Goal: Task Accomplishment & Management: Manage account settings

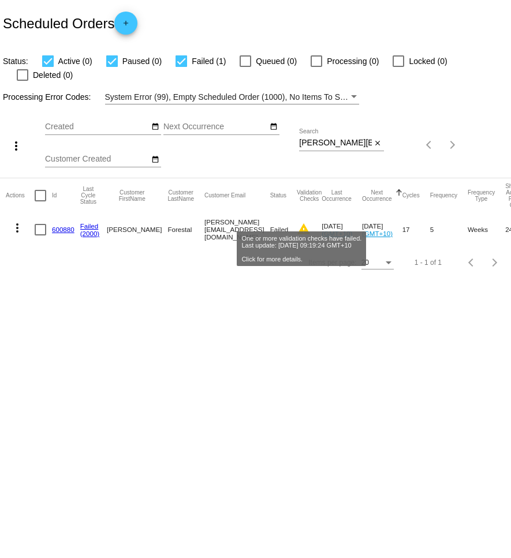
click at [308, 222] on mat-icon "warning" at bounding box center [304, 229] width 14 height 14
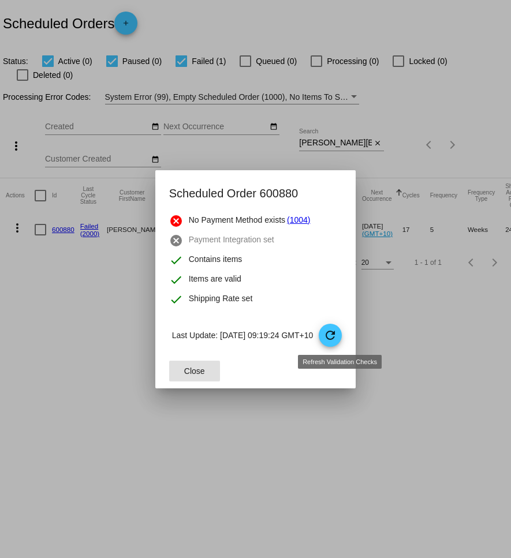
click at [337, 332] on mat-icon "refresh" at bounding box center [330, 336] width 14 height 14
click at [184, 371] on span "Close" at bounding box center [194, 371] width 21 height 9
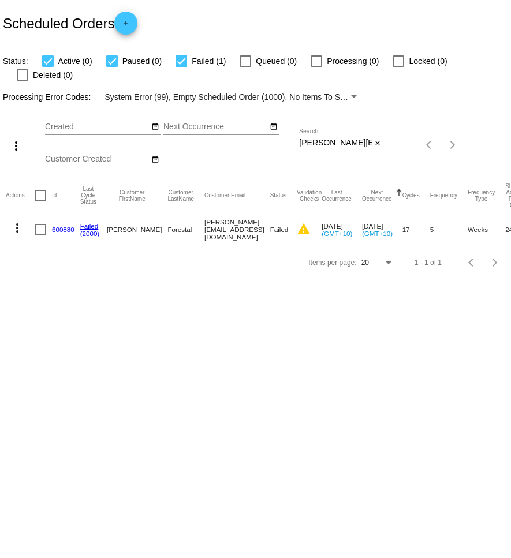
click at [20, 221] on mat-icon "more_vert" at bounding box center [17, 228] width 14 height 14
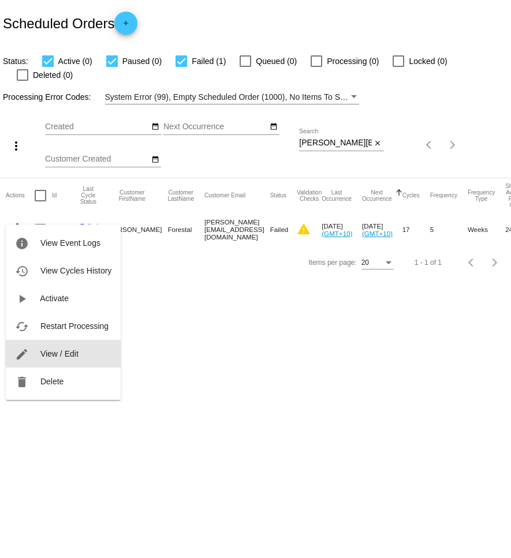
click at [79, 347] on button "edit View / Edit" at bounding box center [63, 354] width 115 height 28
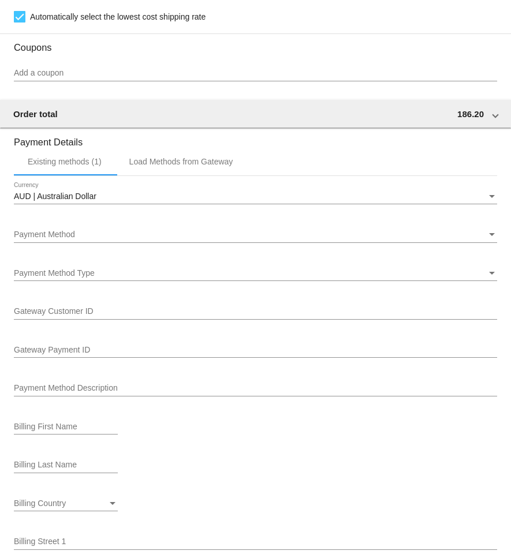
scroll to position [1042, 0]
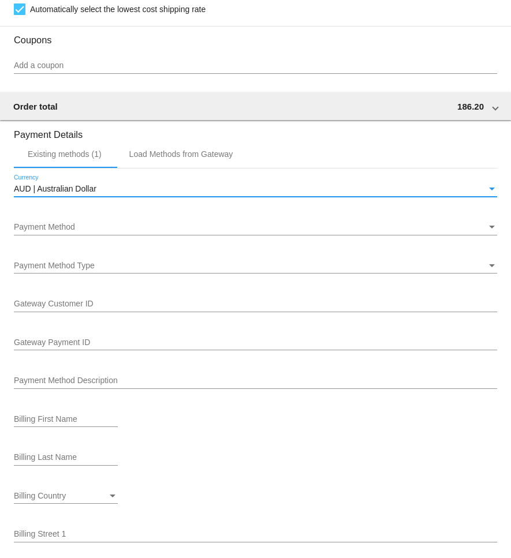
click at [135, 194] on div "AUD | Australian Dollar" at bounding box center [250, 189] width 473 height 9
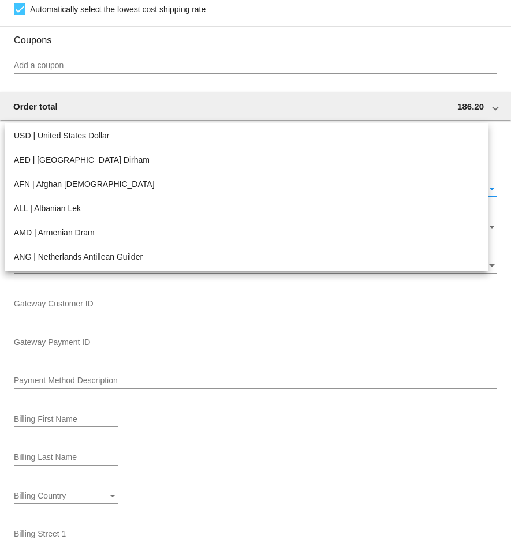
scroll to position [132, 0]
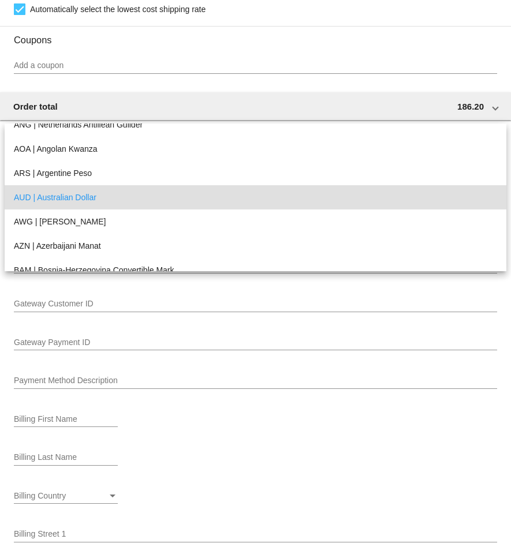
click at [109, 82] on div at bounding box center [255, 279] width 511 height 558
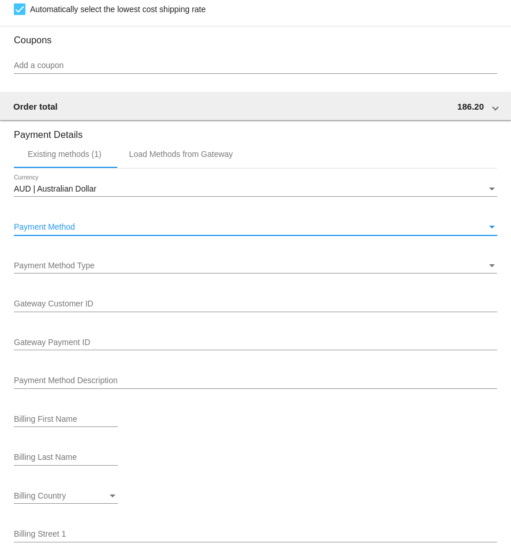
click at [349, 232] on div "Payment Method" at bounding box center [250, 227] width 473 height 9
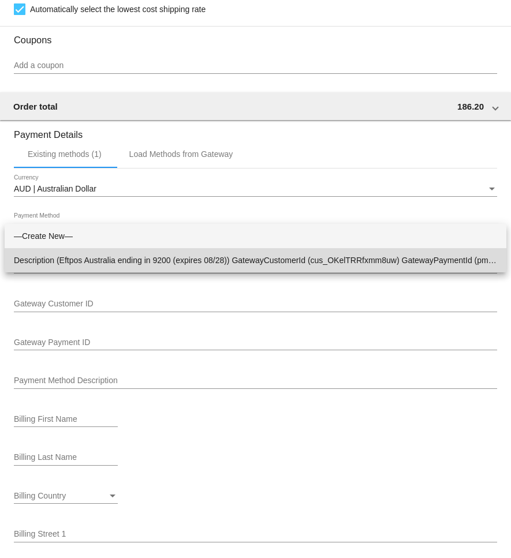
click at [346, 257] on span "Description (Eftpos Australia ending in 9200 (expires 08/28)) GatewayCustomerId…" at bounding box center [255, 260] width 483 height 24
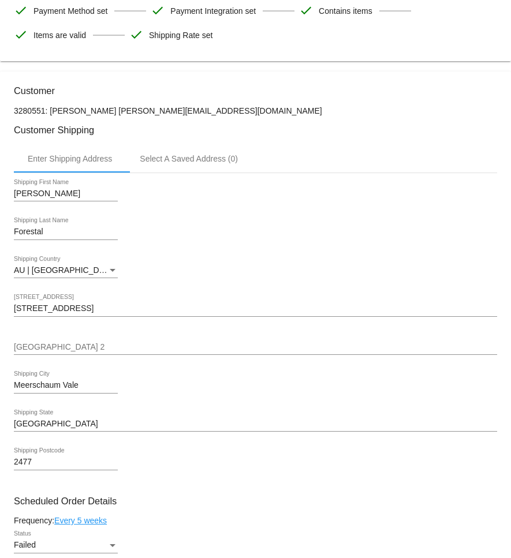
scroll to position [241, 0]
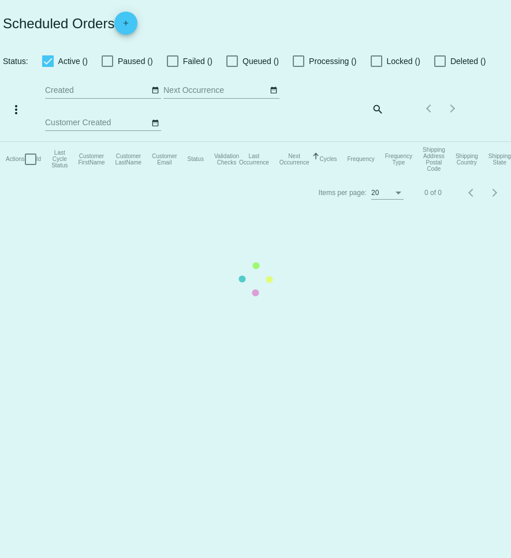
checkbox input "true"
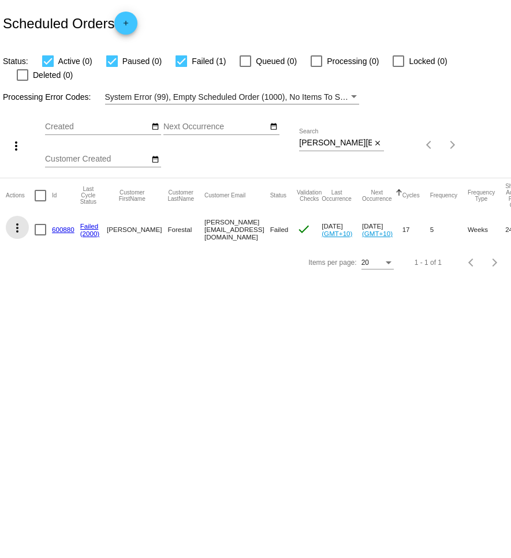
click at [16, 221] on mat-icon "more_vert" at bounding box center [17, 228] width 14 height 14
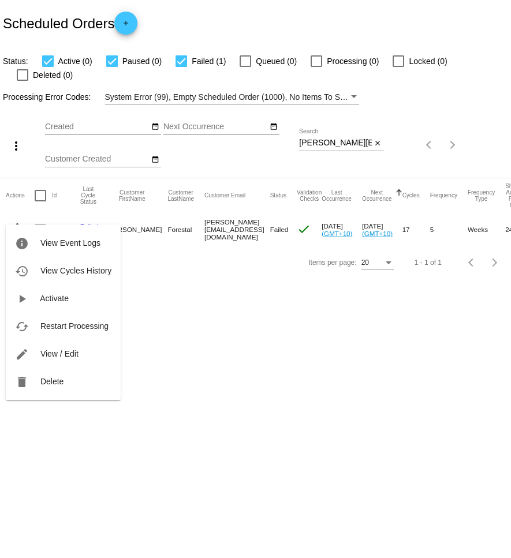
click at [77, 354] on span "View / Edit" at bounding box center [59, 353] width 38 height 9
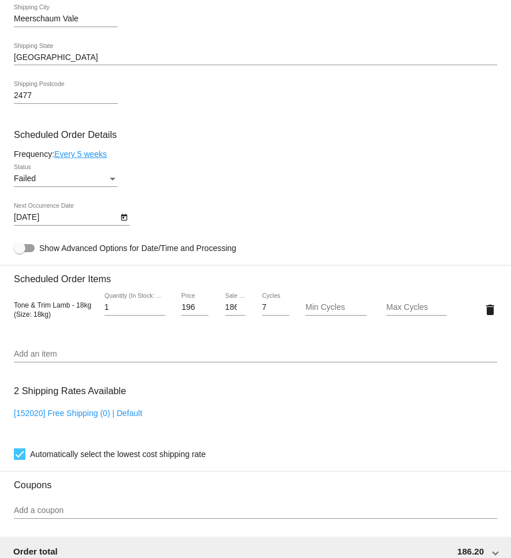
scroll to position [599, 0]
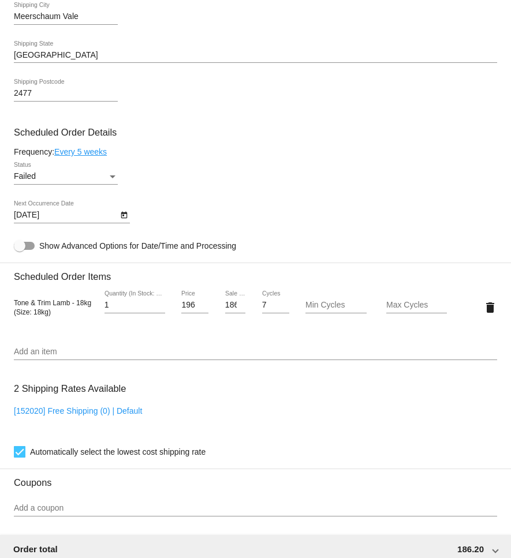
click at [125, 222] on icon "Open calendar" at bounding box center [124, 215] width 8 height 14
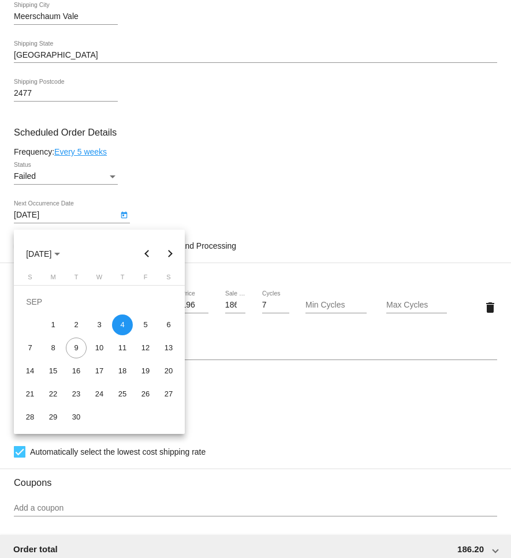
click at [170, 257] on button "Next month" at bounding box center [170, 253] width 23 height 23
click at [80, 348] on div "14" at bounding box center [76, 348] width 21 height 21
type input "10/14/2025"
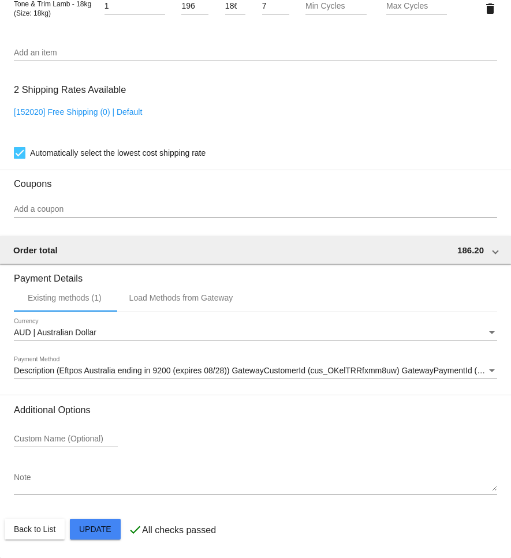
scroll to position [893, 0]
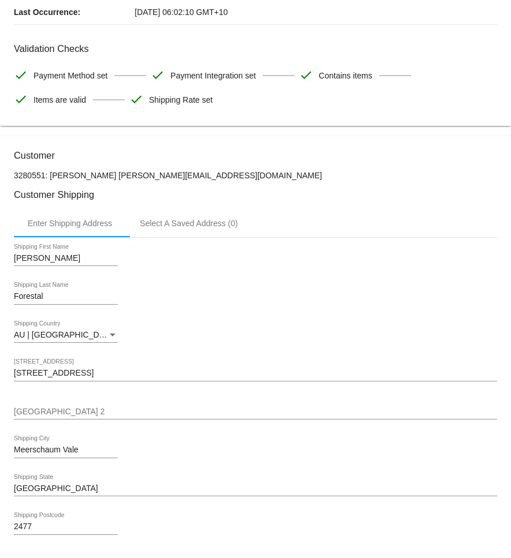
scroll to position [154, 0]
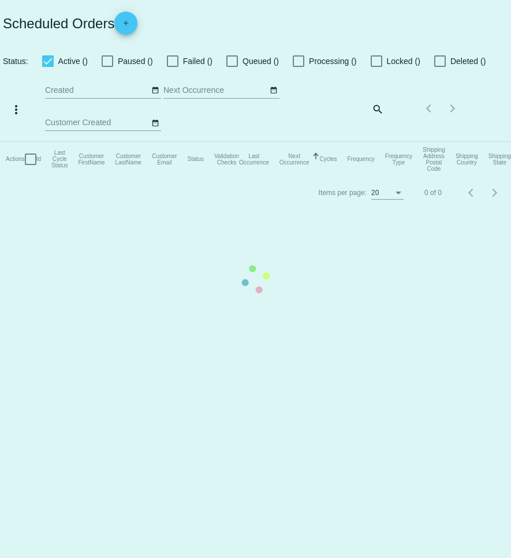
checkbox input "true"
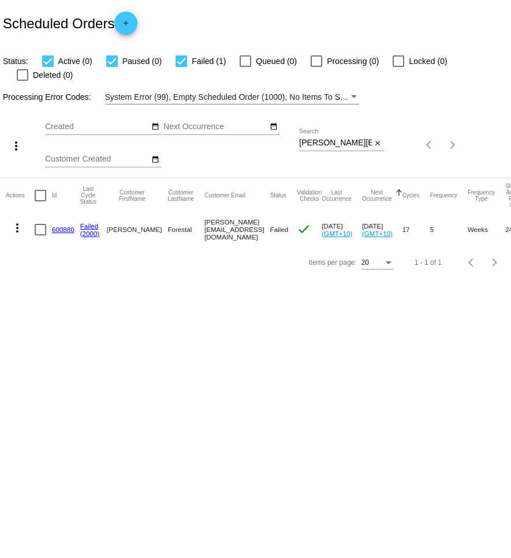
click at [20, 221] on mat-icon "more_vert" at bounding box center [17, 228] width 14 height 14
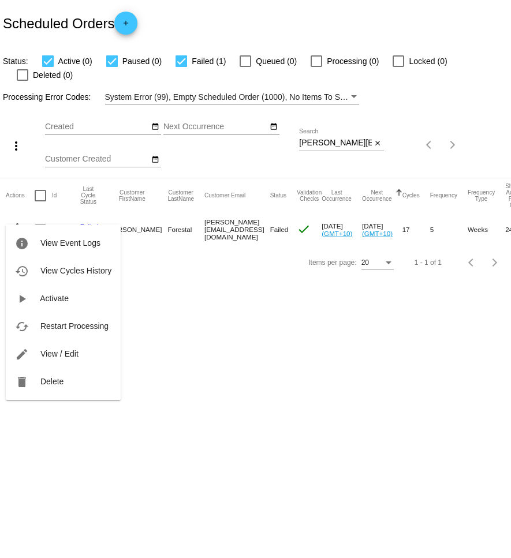
click at [222, 249] on div at bounding box center [255, 279] width 511 height 558
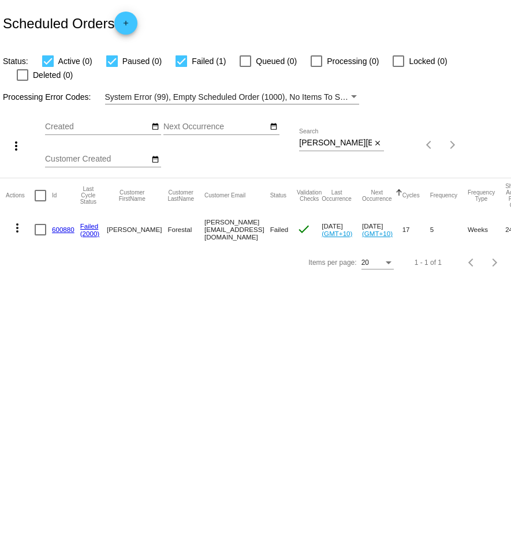
click at [18, 221] on mat-icon "more_vert" at bounding box center [17, 228] width 14 height 14
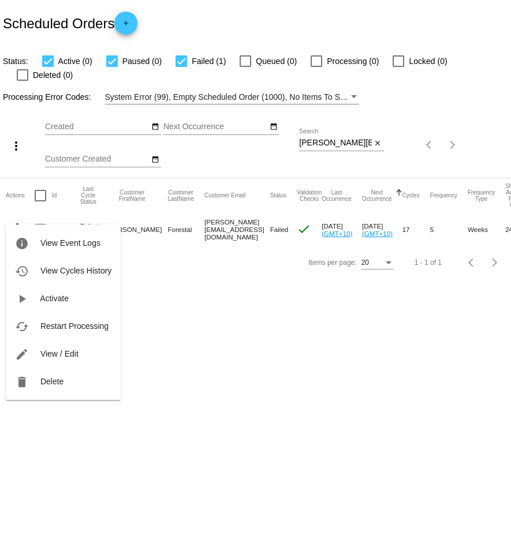
click at [217, 237] on div at bounding box center [255, 279] width 511 height 558
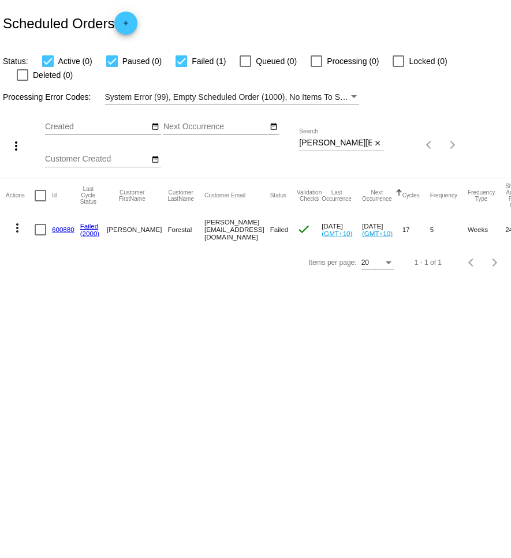
click at [14, 221] on mat-icon "more_vert" at bounding box center [17, 228] width 14 height 14
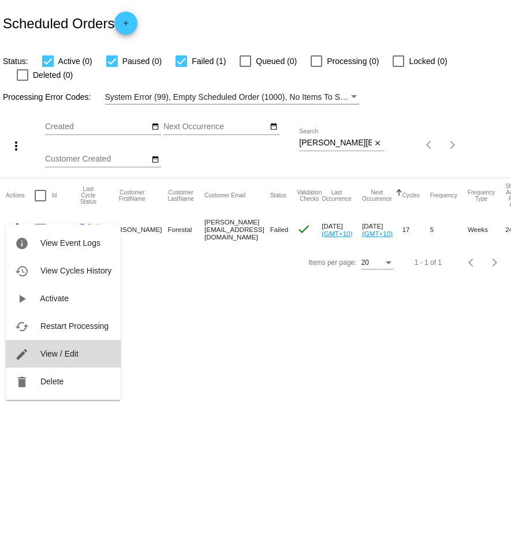
click at [58, 354] on span "View / Edit" at bounding box center [59, 353] width 38 height 9
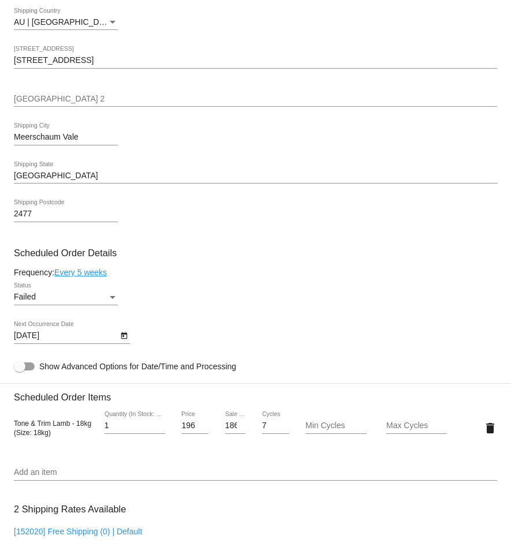
scroll to position [478, 0]
click at [101, 303] on div "Failed" at bounding box center [61, 297] width 94 height 9
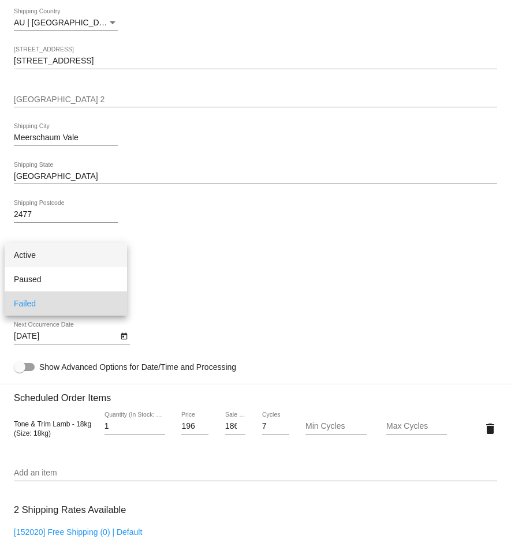
click at [70, 253] on span "Active" at bounding box center [66, 255] width 104 height 24
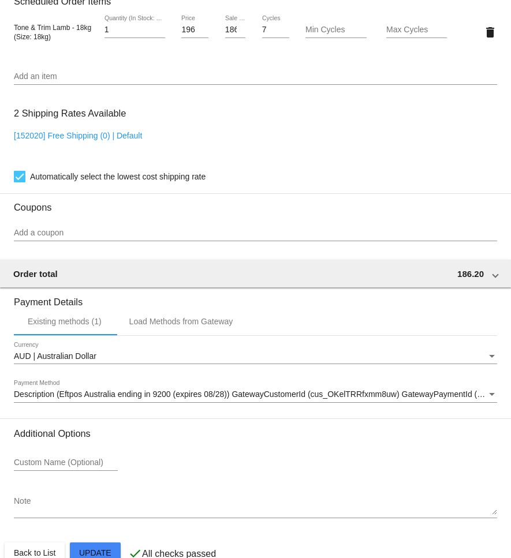
scroll to position [908, 0]
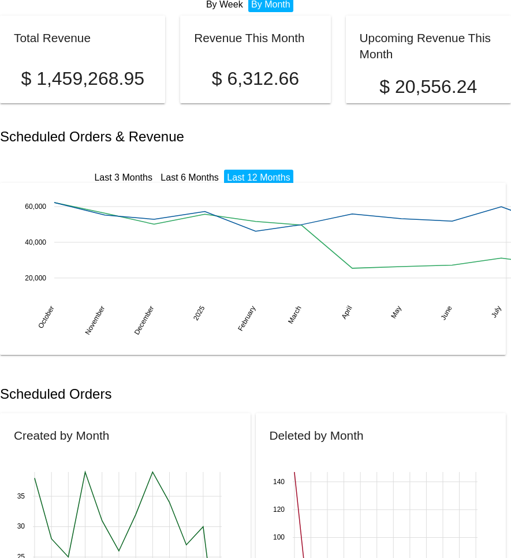
scroll to position [67, 0]
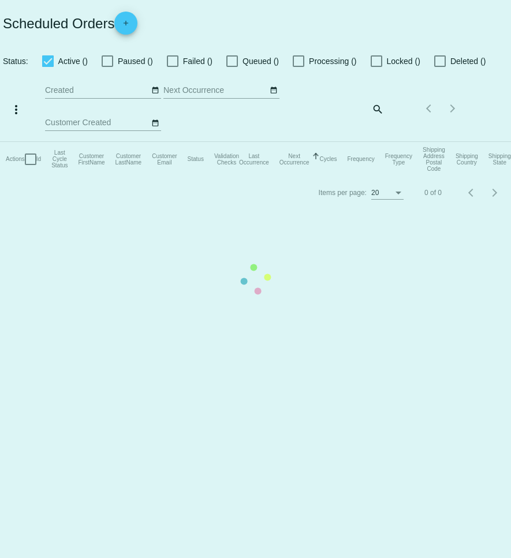
checkbox input "true"
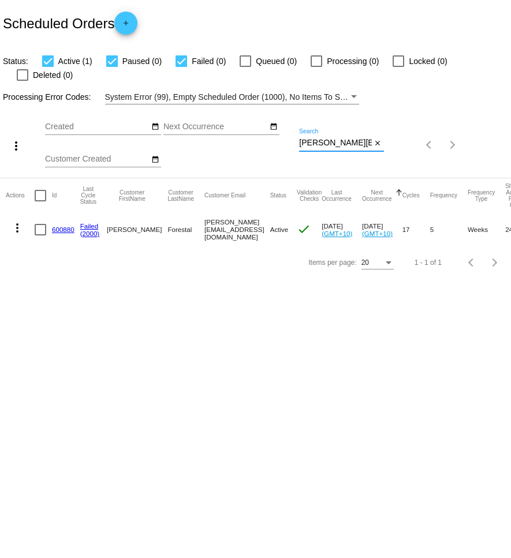
click at [371, 139] on input "[PERSON_NAME][EMAIL_ADDRESS][DOMAIN_NAME]" at bounding box center [335, 143] width 73 height 9
click at [376, 139] on mat-icon "close" at bounding box center [378, 143] width 8 height 9
click at [372, 136] on mat-icon "search" at bounding box center [377, 145] width 14 height 18
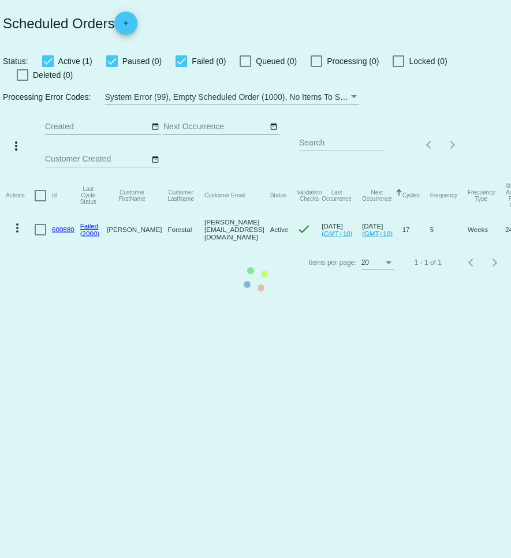
click at [360, 178] on mat-table "Actions Id Last Cycle Status Customer FirstName Customer LastName Customer Emai…" at bounding box center [255, 212] width 511 height 68
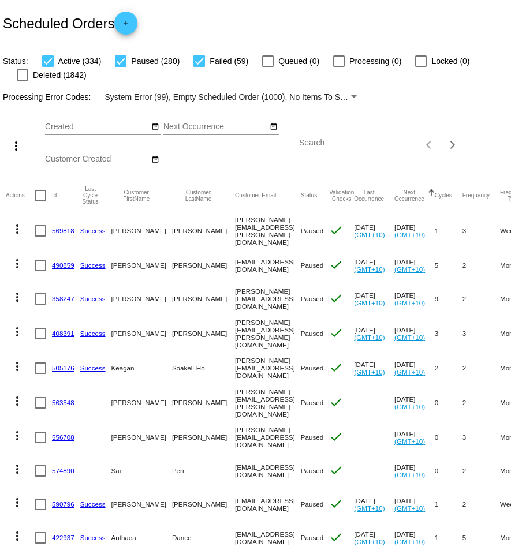
click at [338, 142] on input "Search" at bounding box center [341, 143] width 85 height 9
paste input "[EMAIL_ADDRESS][DOMAIN_NAME]"
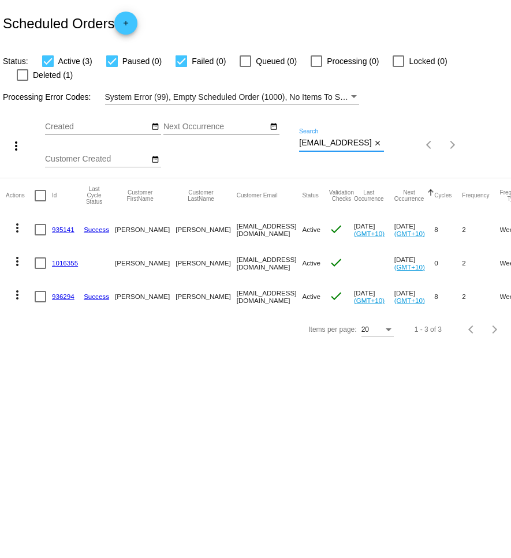
type input "[EMAIL_ADDRESS][DOMAIN_NAME]"
click at [16, 221] on mat-icon "more_vert" at bounding box center [17, 228] width 14 height 14
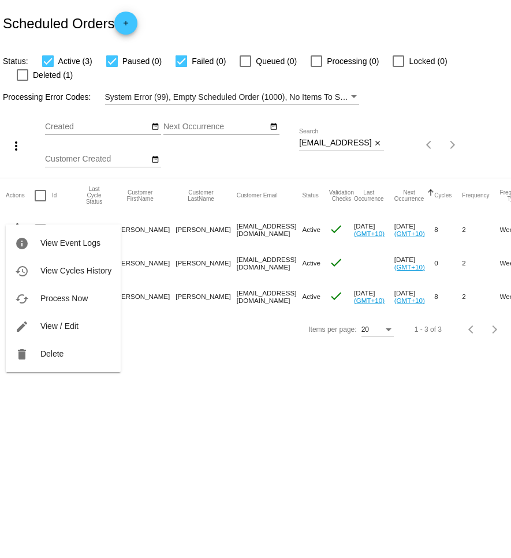
click at [60, 324] on span "View / Edit" at bounding box center [59, 326] width 38 height 9
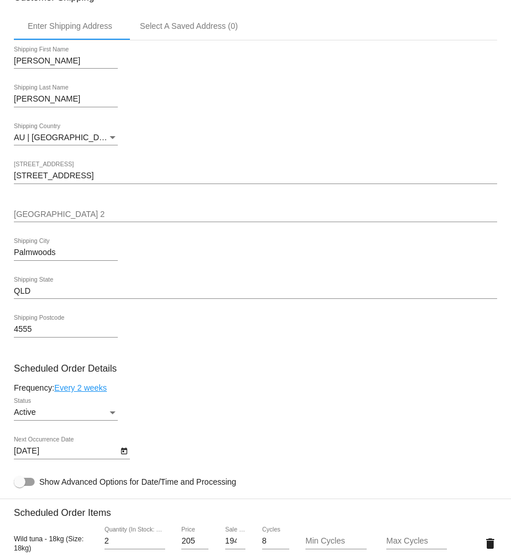
scroll to position [327, 0]
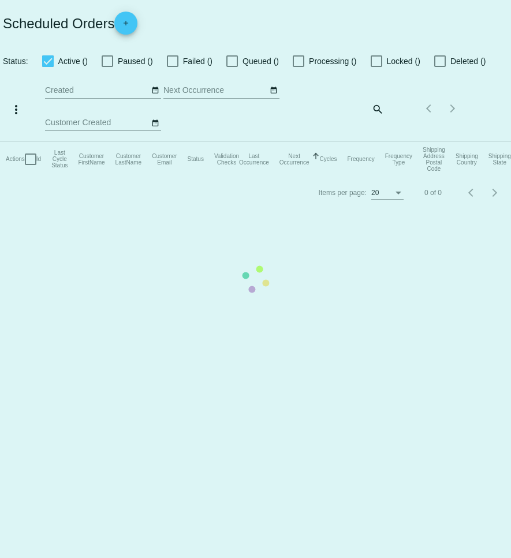
checkbox input "true"
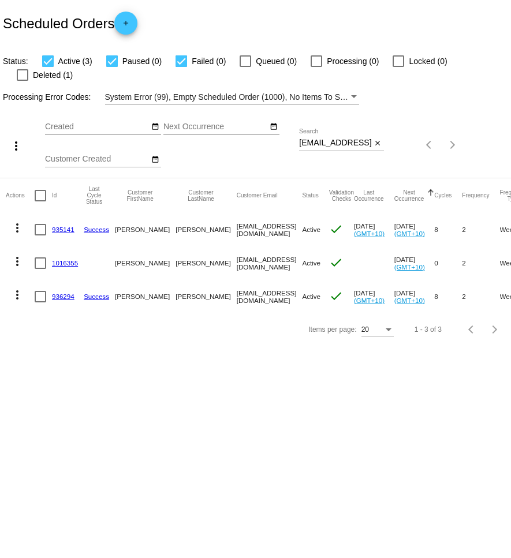
click at [17, 255] on mat-icon "more_vert" at bounding box center [17, 262] width 14 height 14
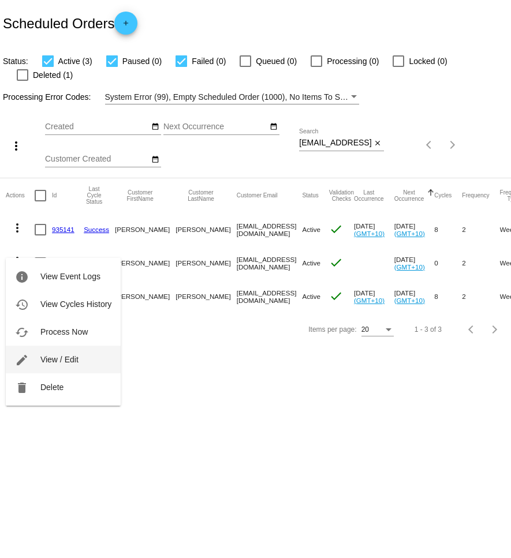
click at [68, 353] on button "edit View / Edit" at bounding box center [63, 360] width 115 height 28
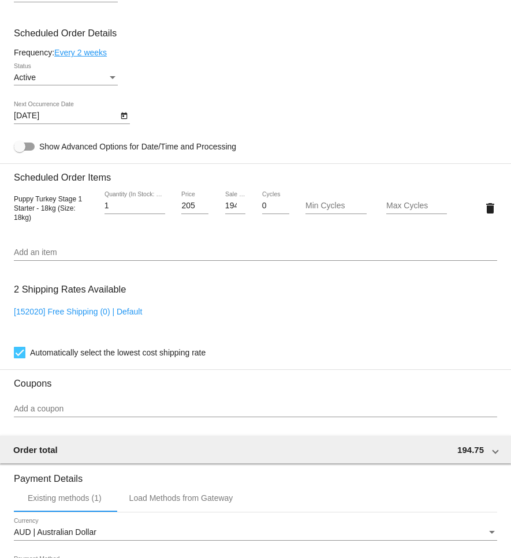
scroll to position [558, 0]
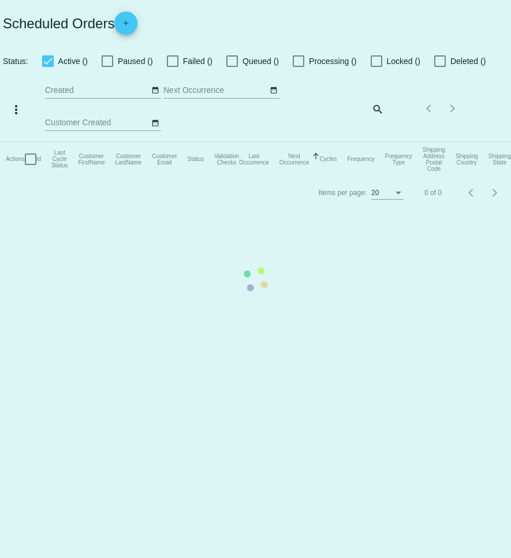
checkbox input "true"
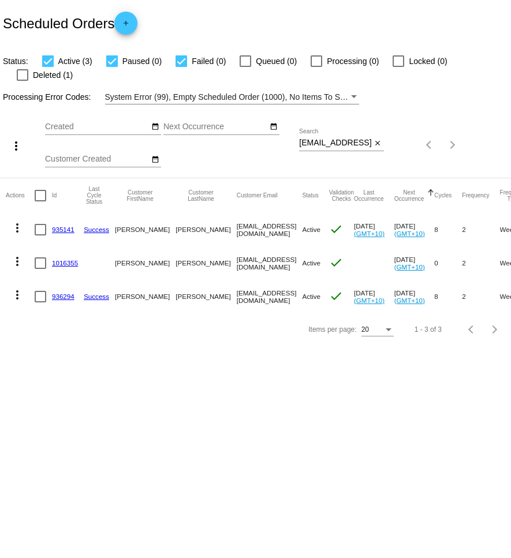
click at [16, 288] on mat-icon "more_vert" at bounding box center [17, 295] width 14 height 14
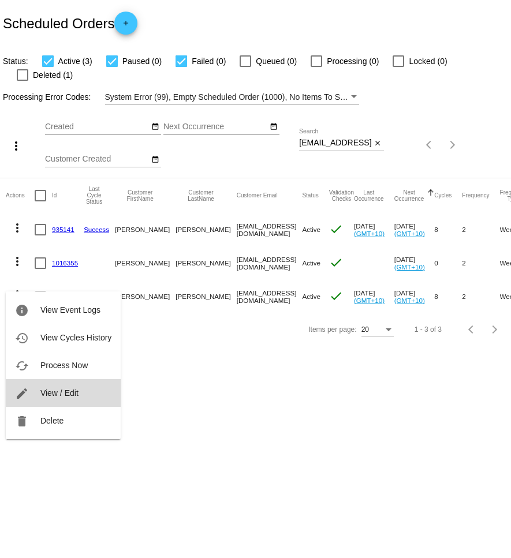
click at [68, 386] on button "edit View / Edit" at bounding box center [63, 393] width 115 height 28
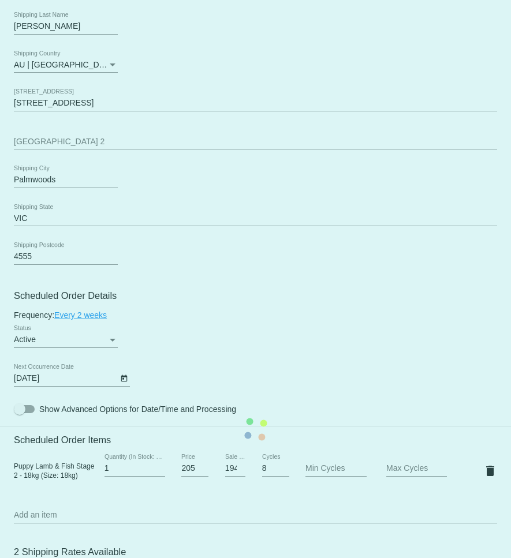
scroll to position [401, 0]
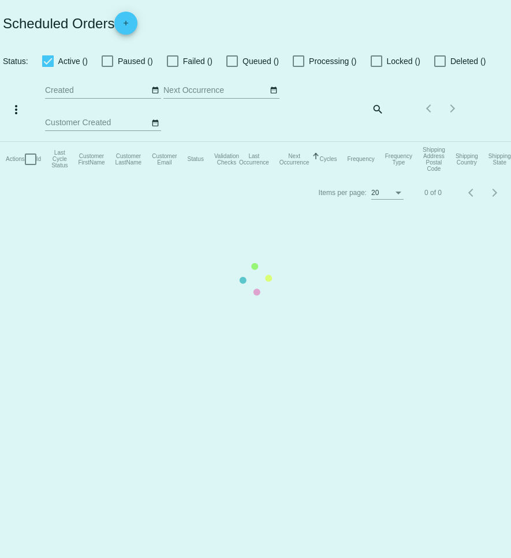
checkbox input "true"
